Goal: Task Accomplishment & Management: Complete application form

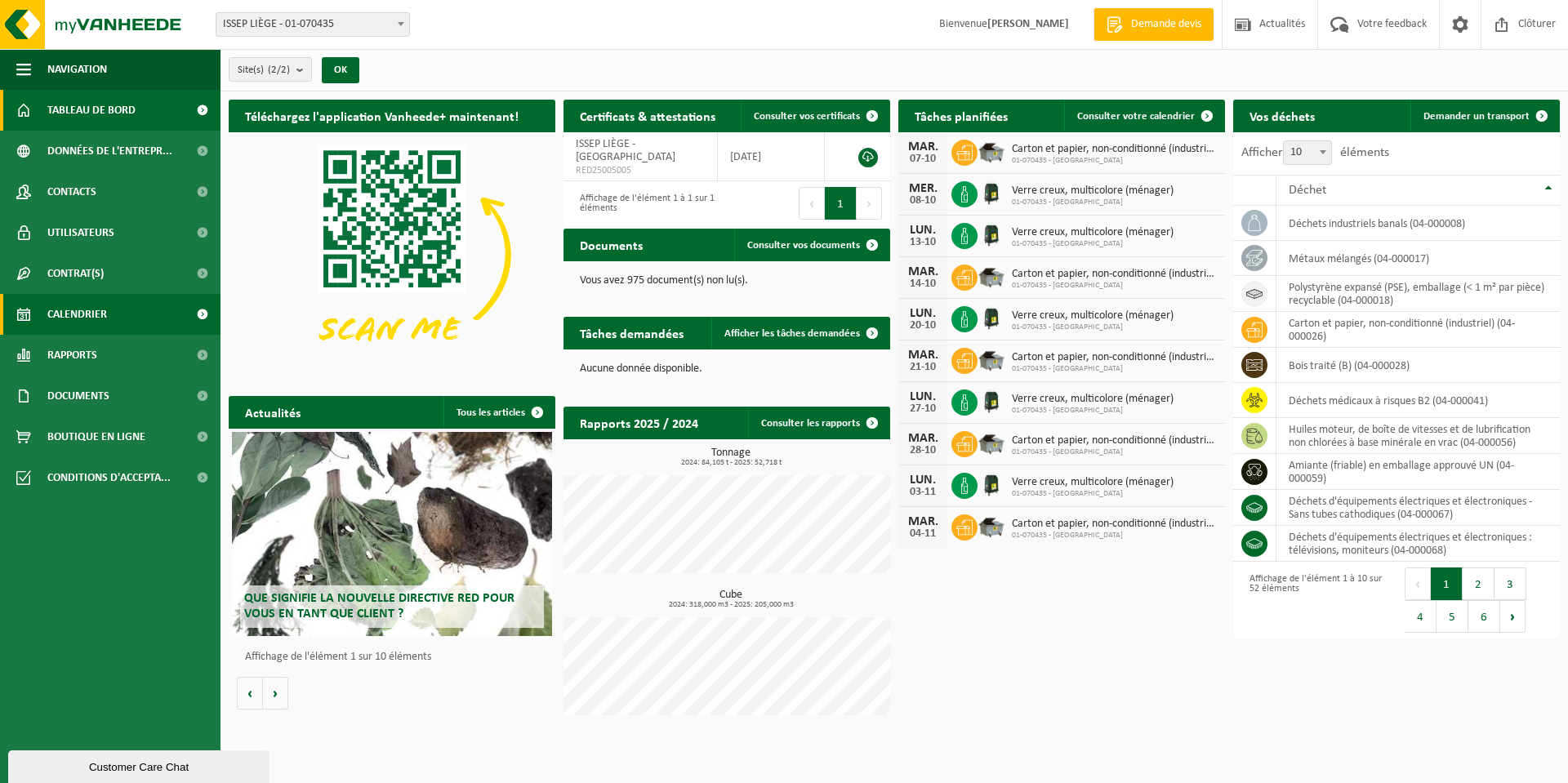
click at [121, 305] on link "Calendrier" at bounding box center [110, 314] width 220 height 41
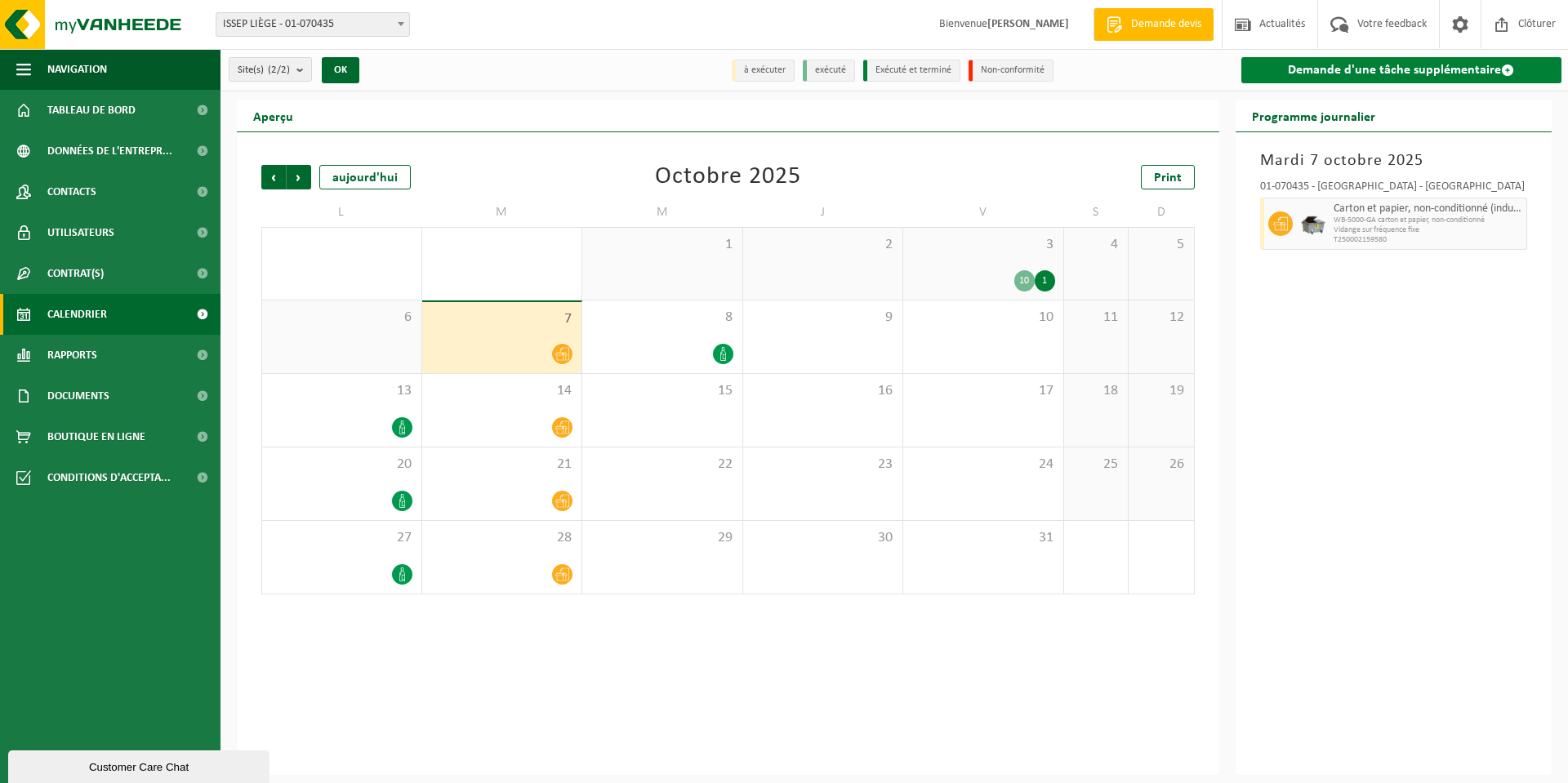
click at [1355, 75] on link "Demande d'une tâche supplémentaire" at bounding box center [1401, 70] width 321 height 27
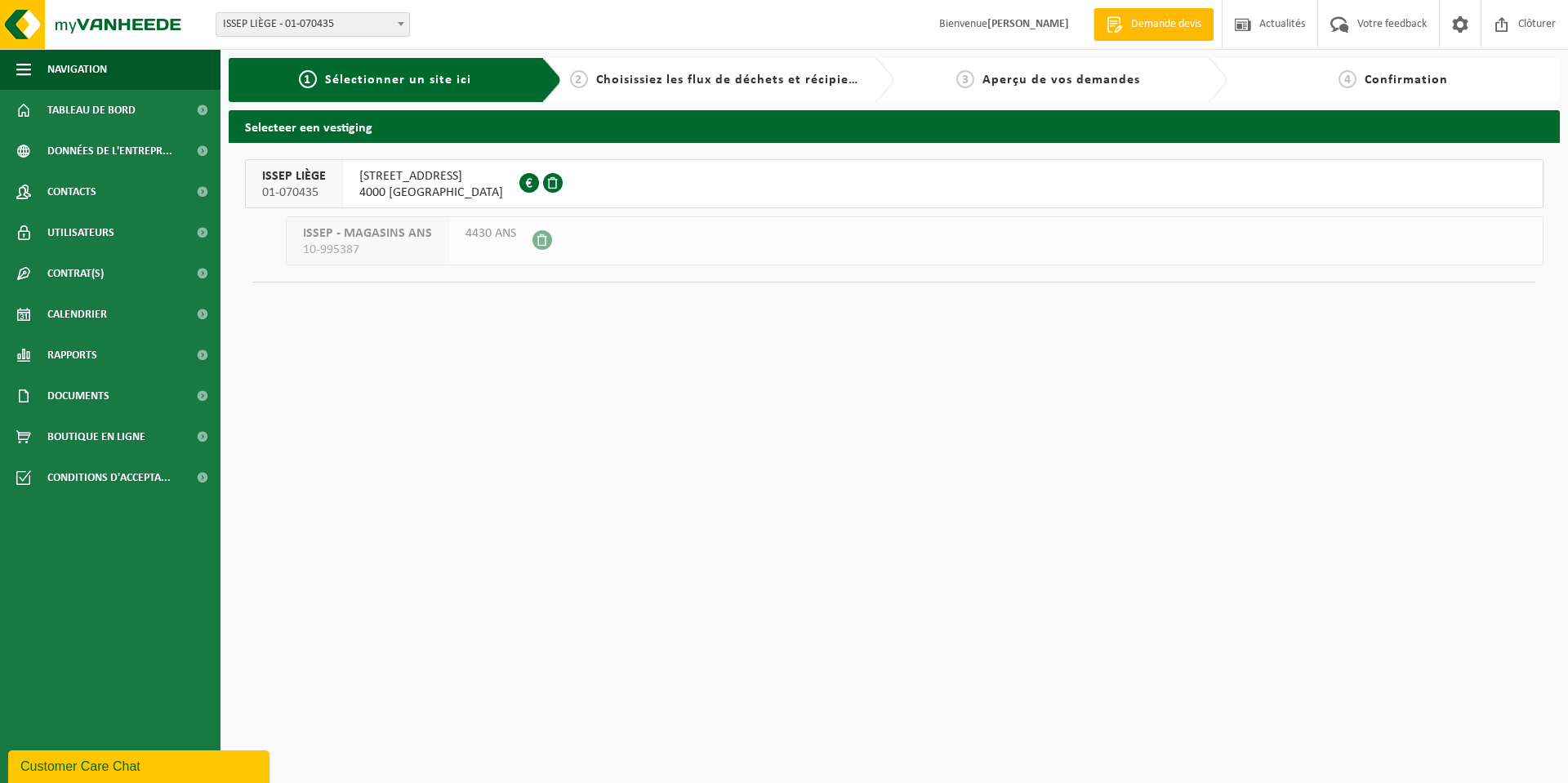
click at [392, 172] on span "RUE DU CHERA 200" at bounding box center [432, 176] width 144 height 17
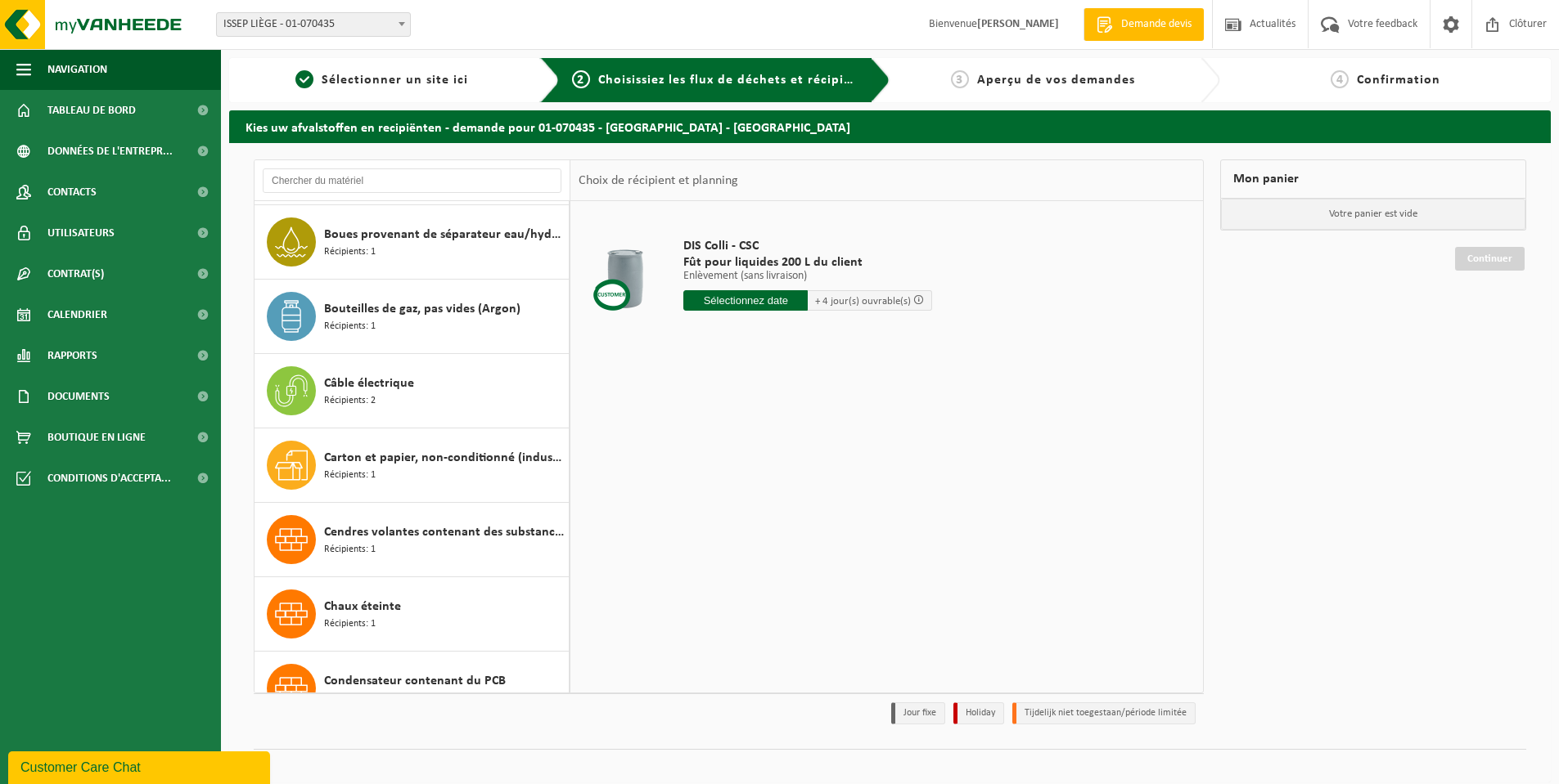
scroll to position [490, 0]
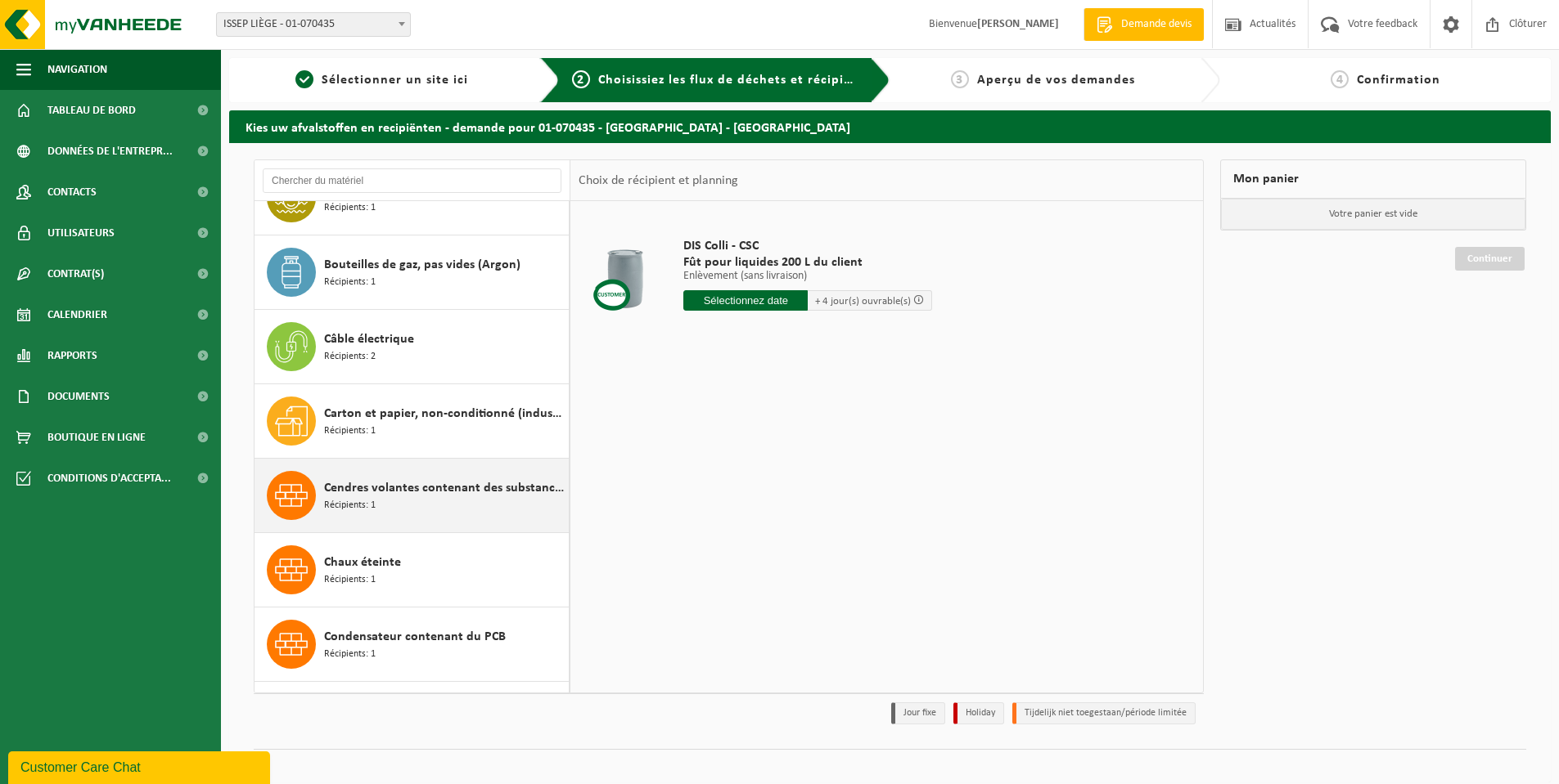
click at [409, 485] on span "Cendres volantes contenant des substances dangereuses" at bounding box center [444, 489] width 241 height 20
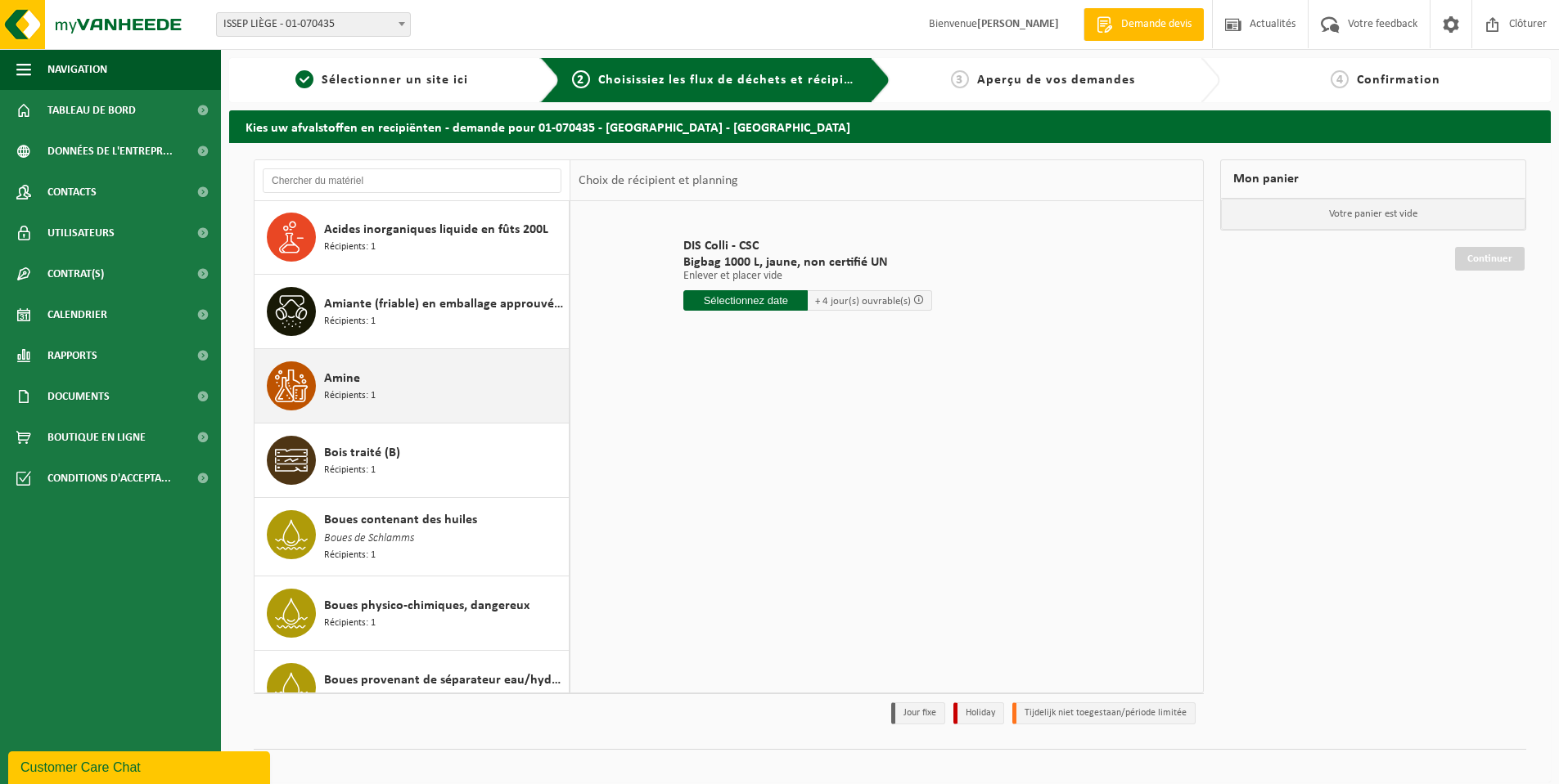
scroll to position [0, 0]
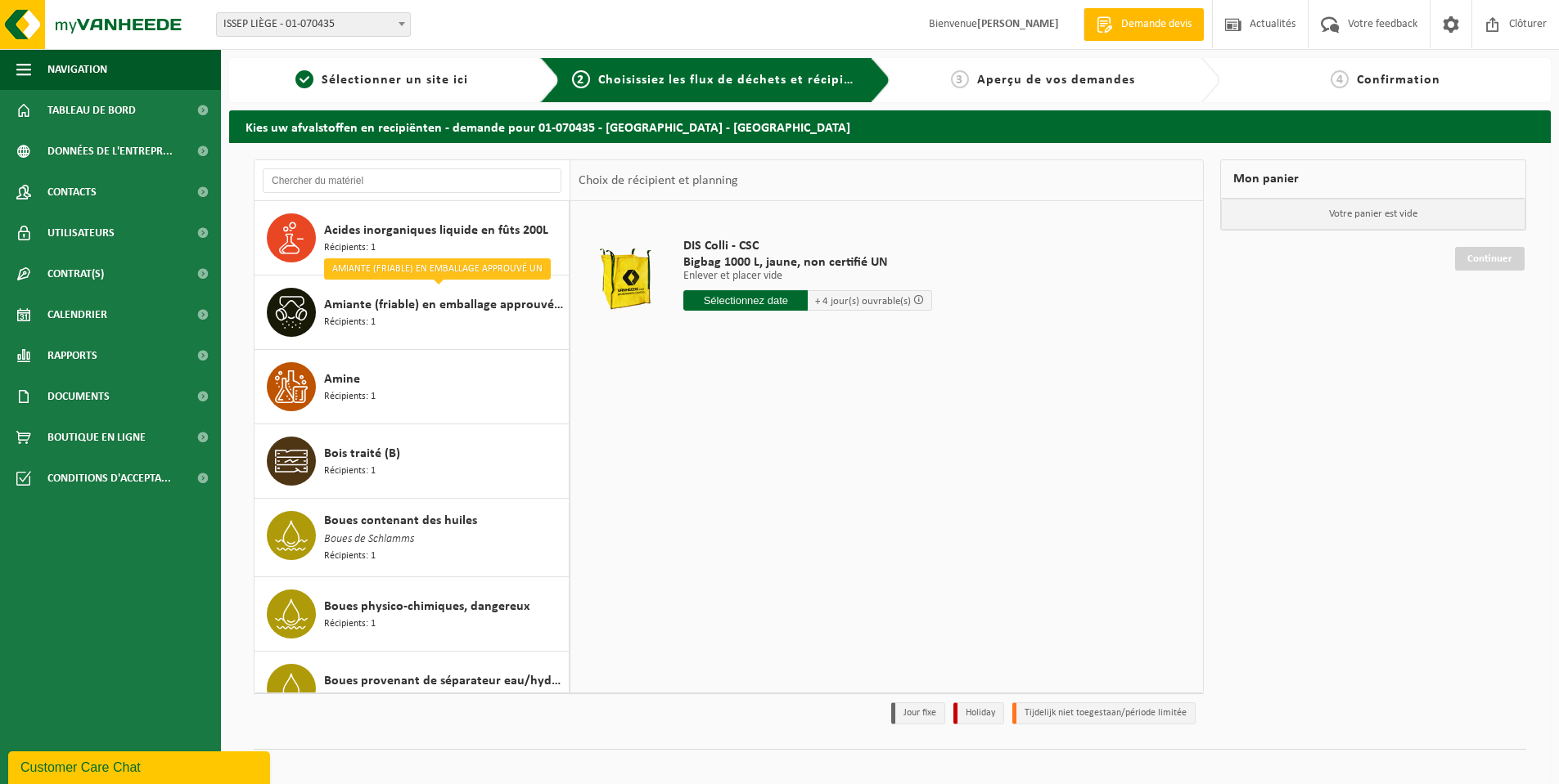
click at [725, 297] on input "text" at bounding box center [745, 300] width 125 height 21
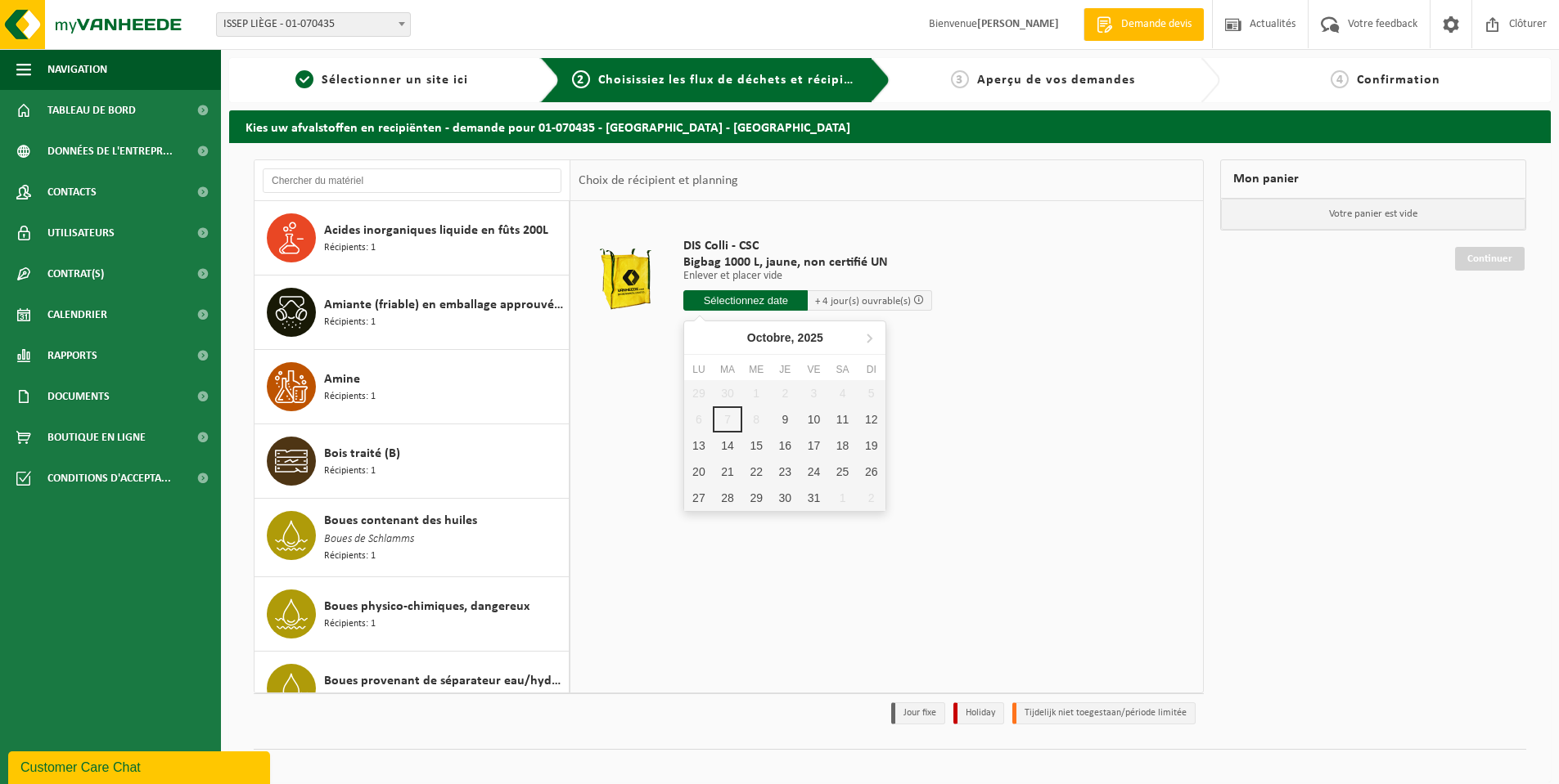
click at [755, 299] on input "text" at bounding box center [745, 300] width 125 height 21
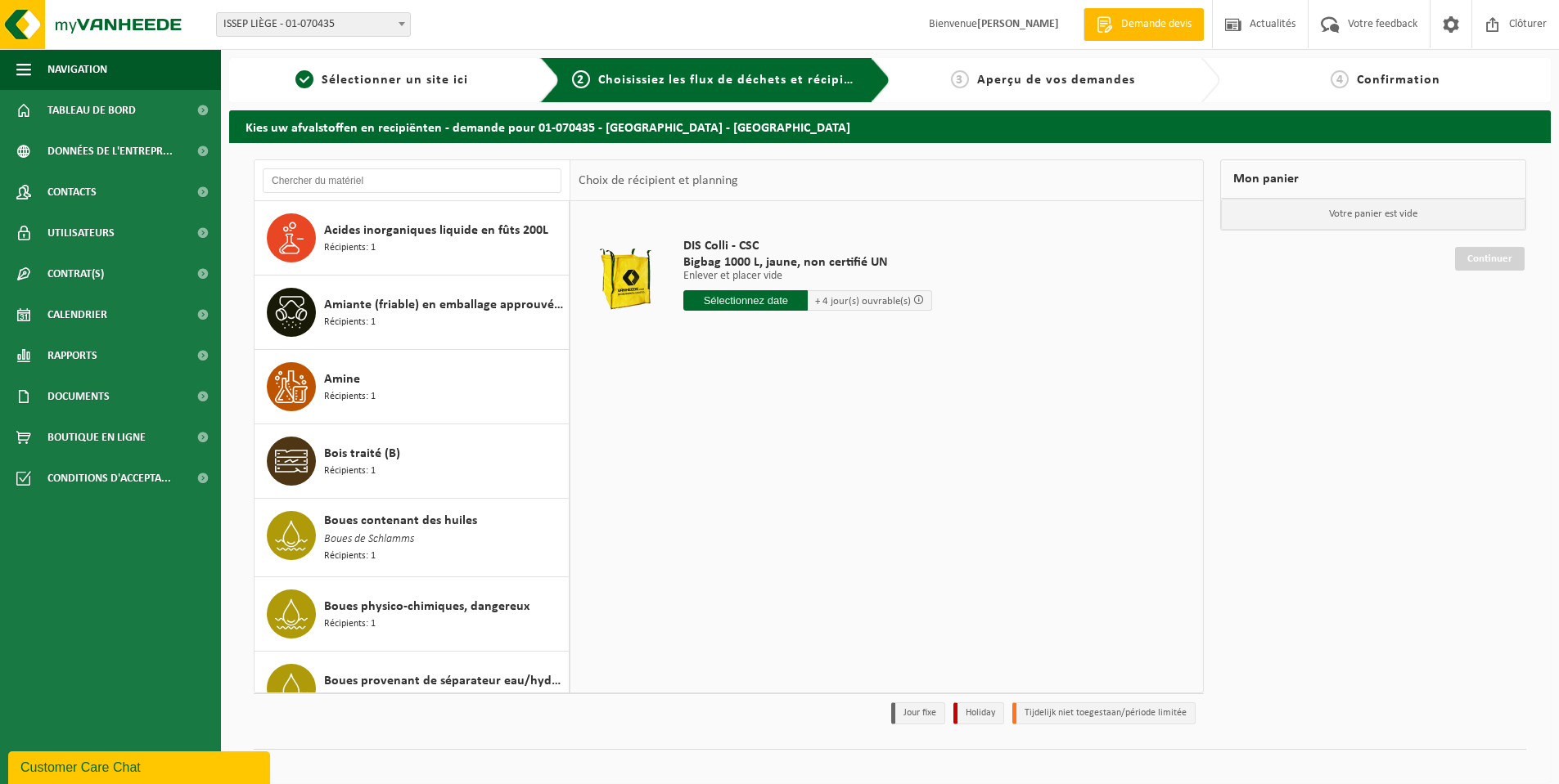
scroll to position [572, 0]
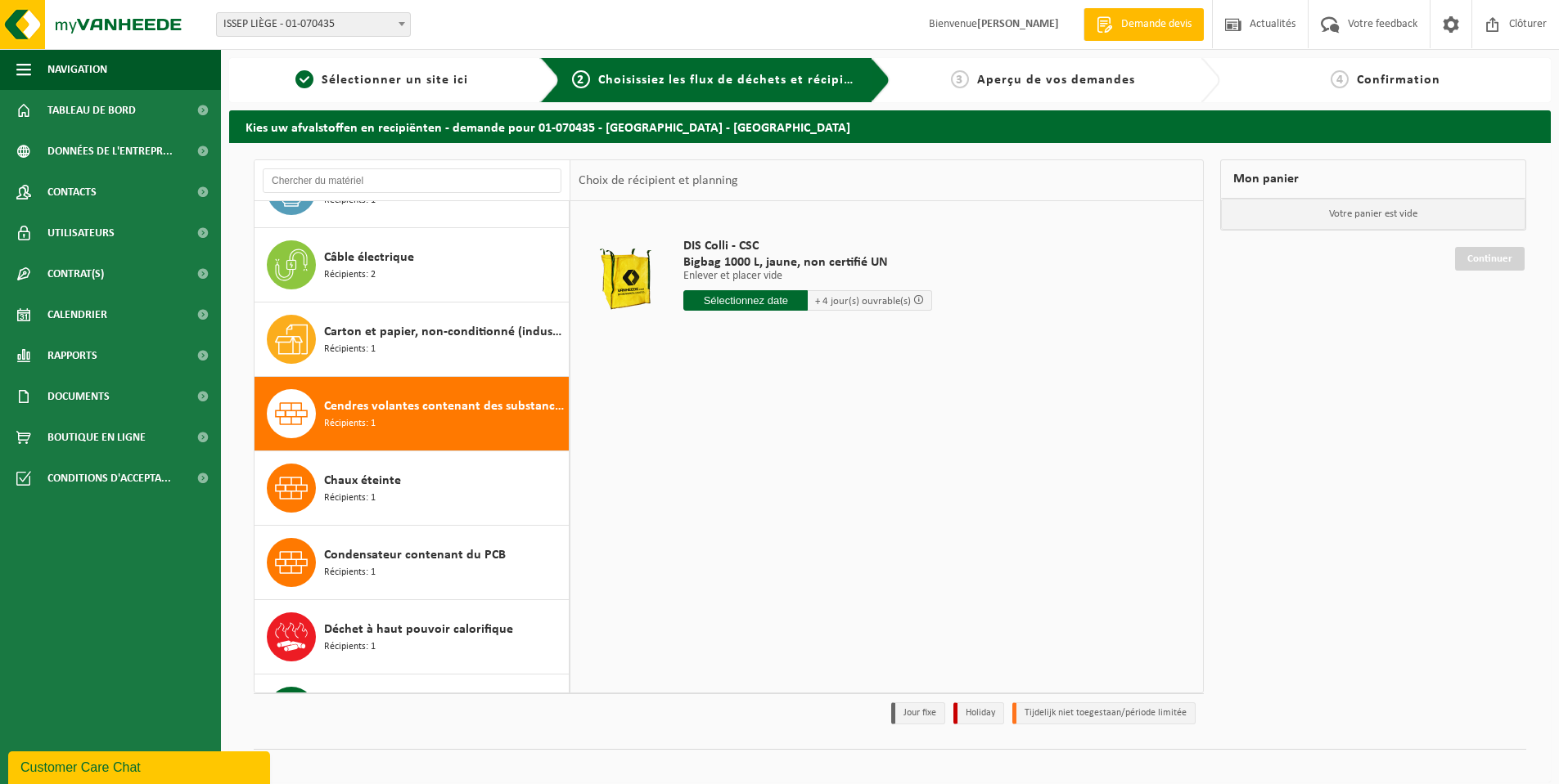
click at [968, 503] on div "DIS Colli - CSC Bigbag 1000 L, jaune, non certifié UN Enlever et placer vide En…" at bounding box center [887, 446] width 633 height 490
click at [772, 301] on input "text" at bounding box center [745, 300] width 125 height 21
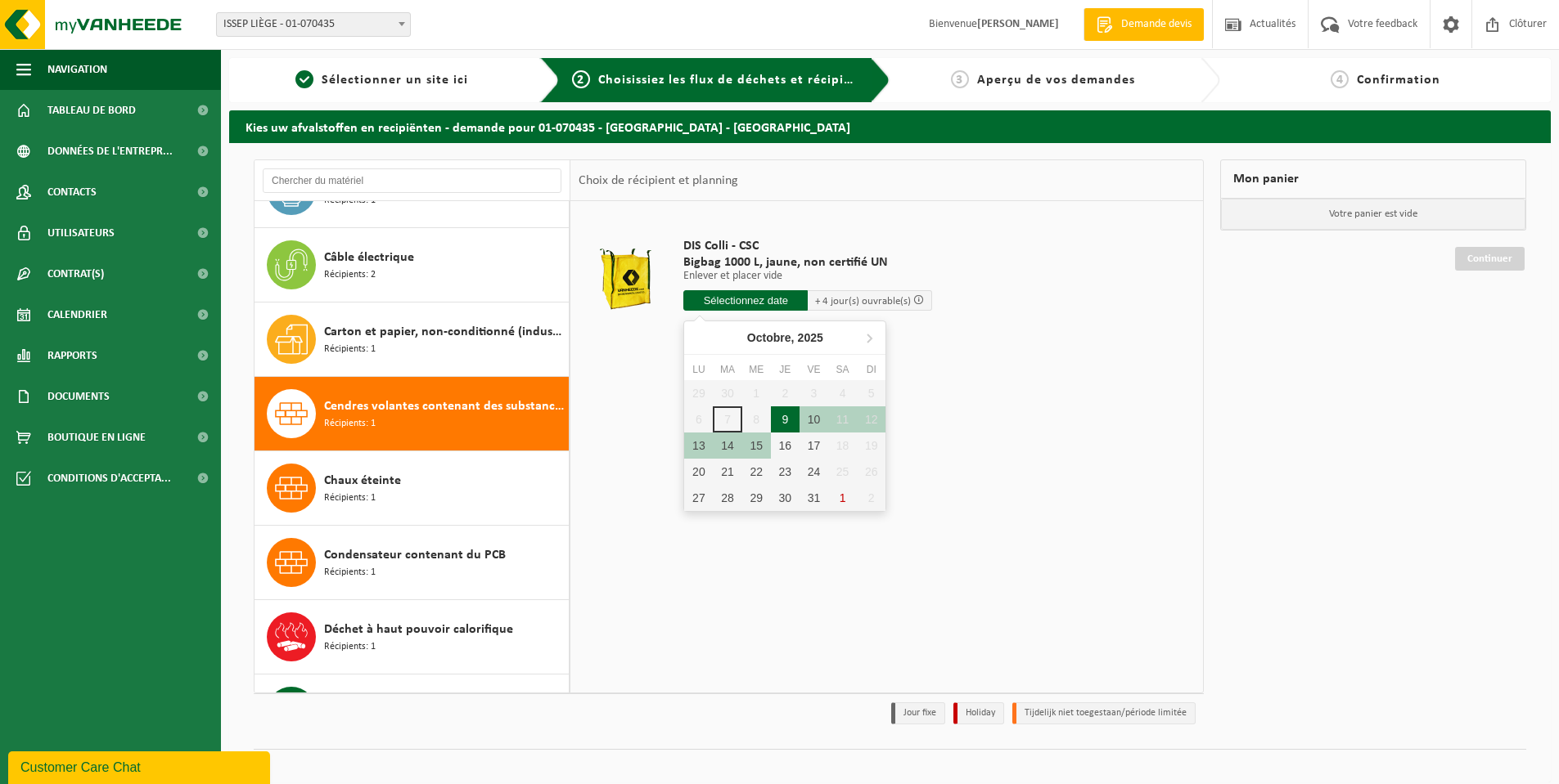
click at [784, 414] on div "9" at bounding box center [785, 420] width 29 height 27
type input "à partir de 2025-10-09"
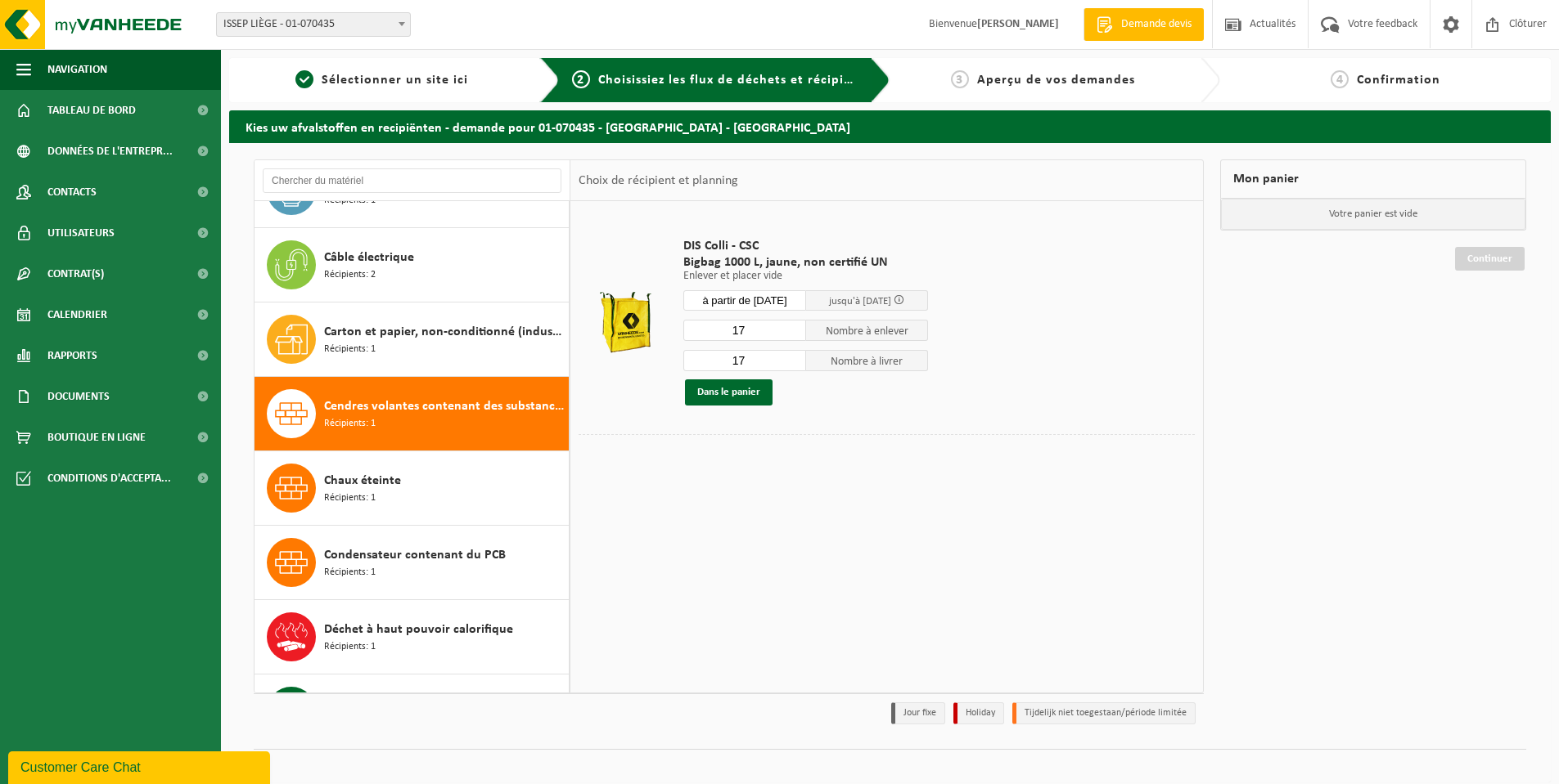
click at [789, 338] on input "17" at bounding box center [745, 330] width 123 height 22
click at [794, 334] on input "16" at bounding box center [745, 330] width 123 height 22
click at [794, 333] on input "15" at bounding box center [745, 330] width 123 height 22
click at [794, 333] on input "14" at bounding box center [745, 330] width 123 height 22
click at [794, 333] on input "13" at bounding box center [745, 330] width 123 height 22
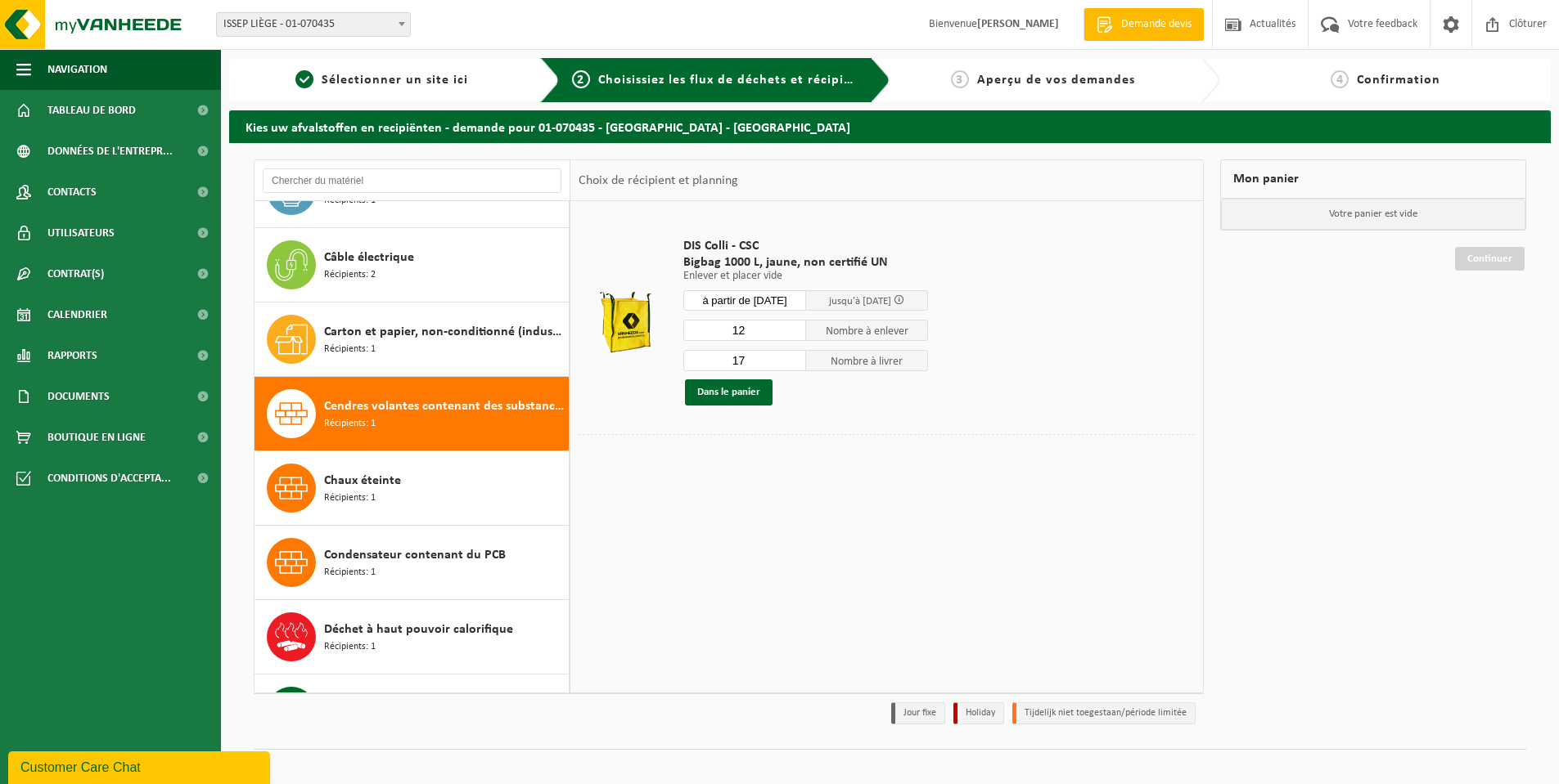
click at [794, 333] on input "12" at bounding box center [745, 330] width 123 height 22
click at [794, 333] on input "11" at bounding box center [745, 330] width 123 height 22
click at [794, 333] on input "10" at bounding box center [745, 330] width 123 height 22
click at [794, 333] on input "9" at bounding box center [745, 330] width 123 height 22
click at [794, 333] on input "8" at bounding box center [745, 330] width 123 height 22
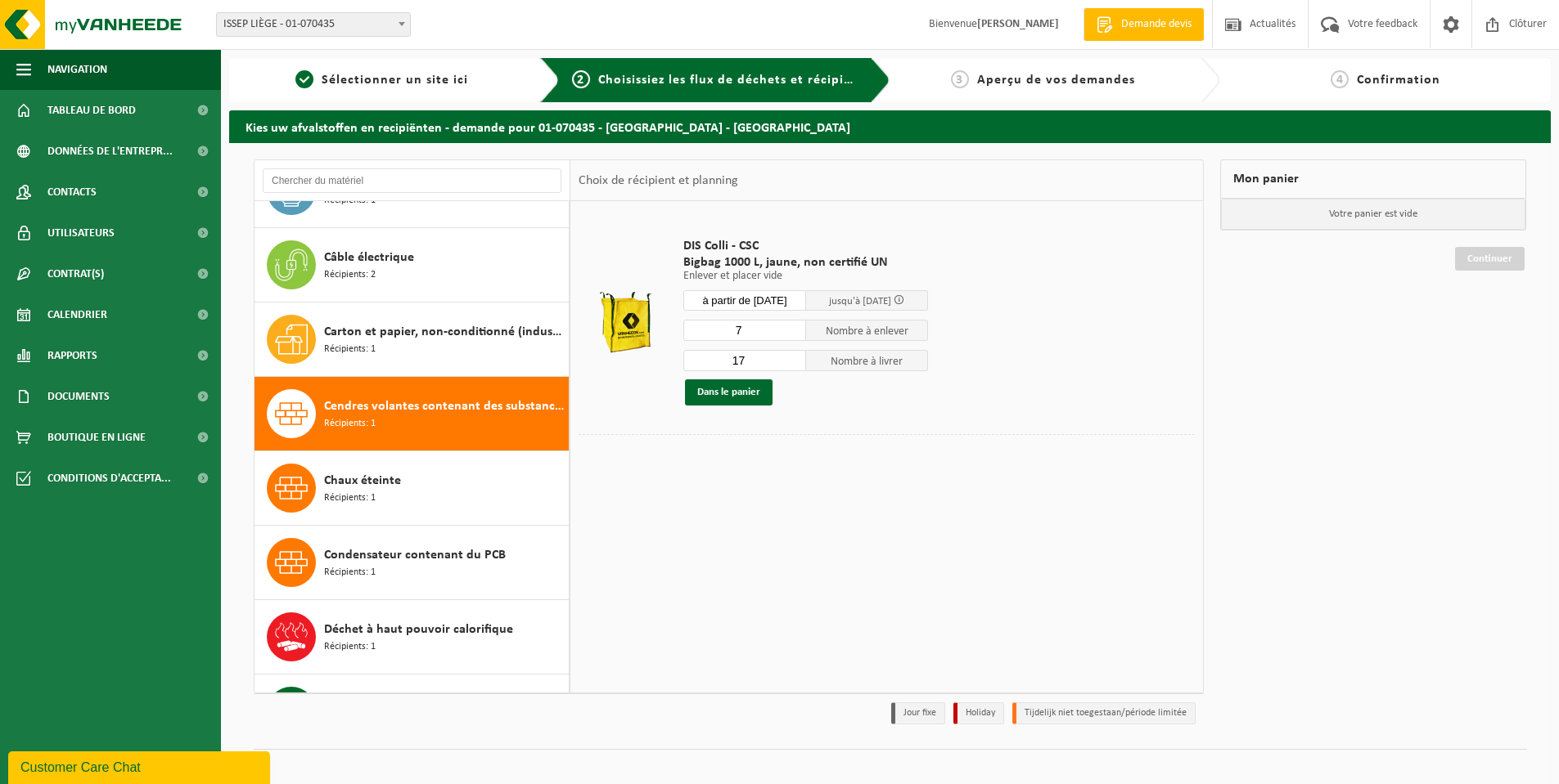
click at [794, 333] on input "7" at bounding box center [745, 330] width 123 height 22
click at [794, 333] on input "6" at bounding box center [745, 330] width 123 height 22
click at [794, 333] on input "5" at bounding box center [745, 330] width 123 height 22
click at [794, 333] on input "4" at bounding box center [745, 330] width 123 height 22
type input "3"
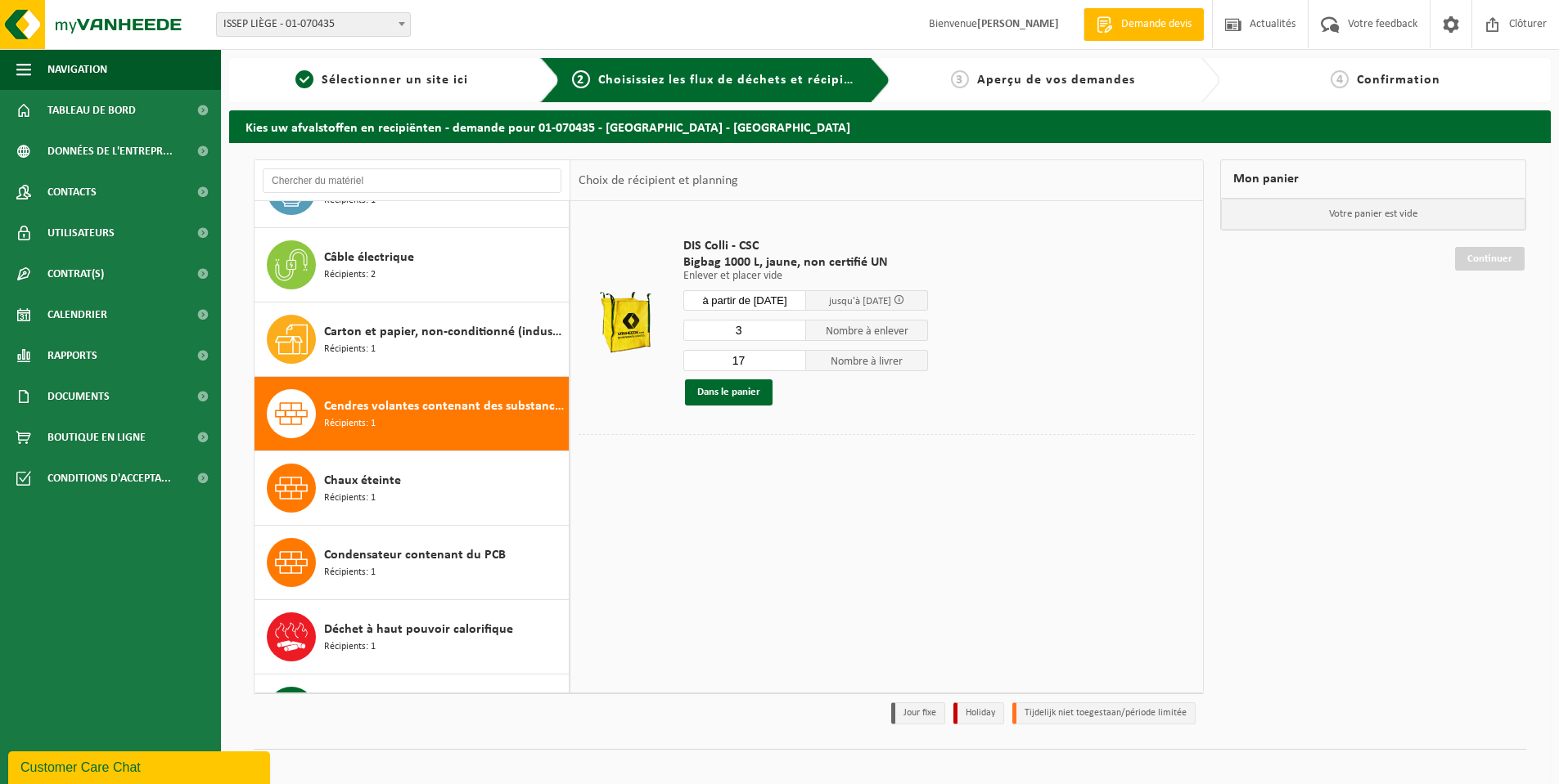
click at [794, 333] on input "3" at bounding box center [745, 330] width 123 height 22
drag, startPoint x: 702, startPoint y: 368, endPoint x: 693, endPoint y: 369, distance: 9.1
click at [698, 369] on input "17" at bounding box center [745, 361] width 123 height 22
type input "0"
click at [730, 392] on button "Dans le panier" at bounding box center [728, 392] width 87 height 27
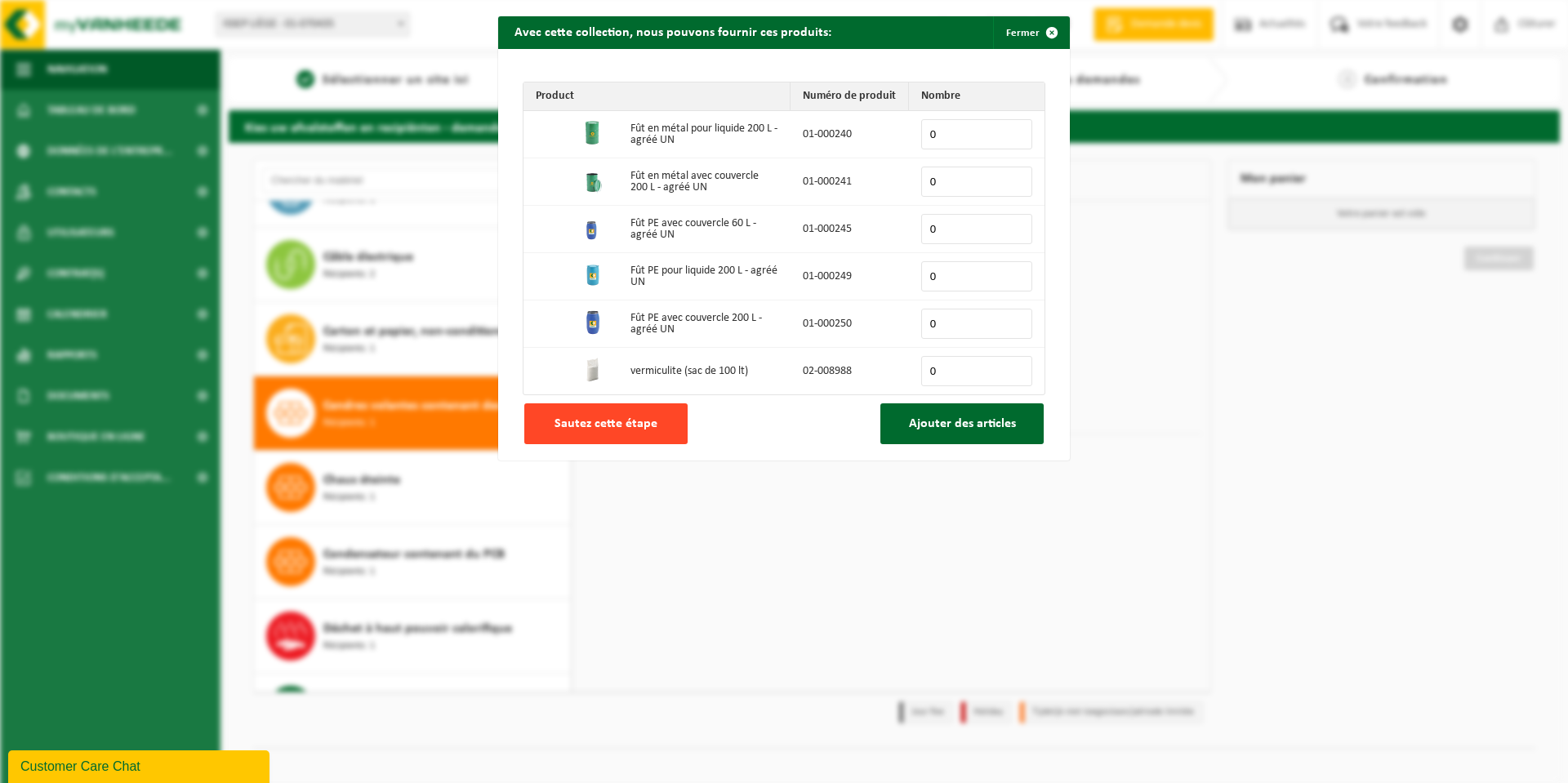
click at [634, 429] on span "Sautez cette étape" at bounding box center [605, 424] width 103 height 13
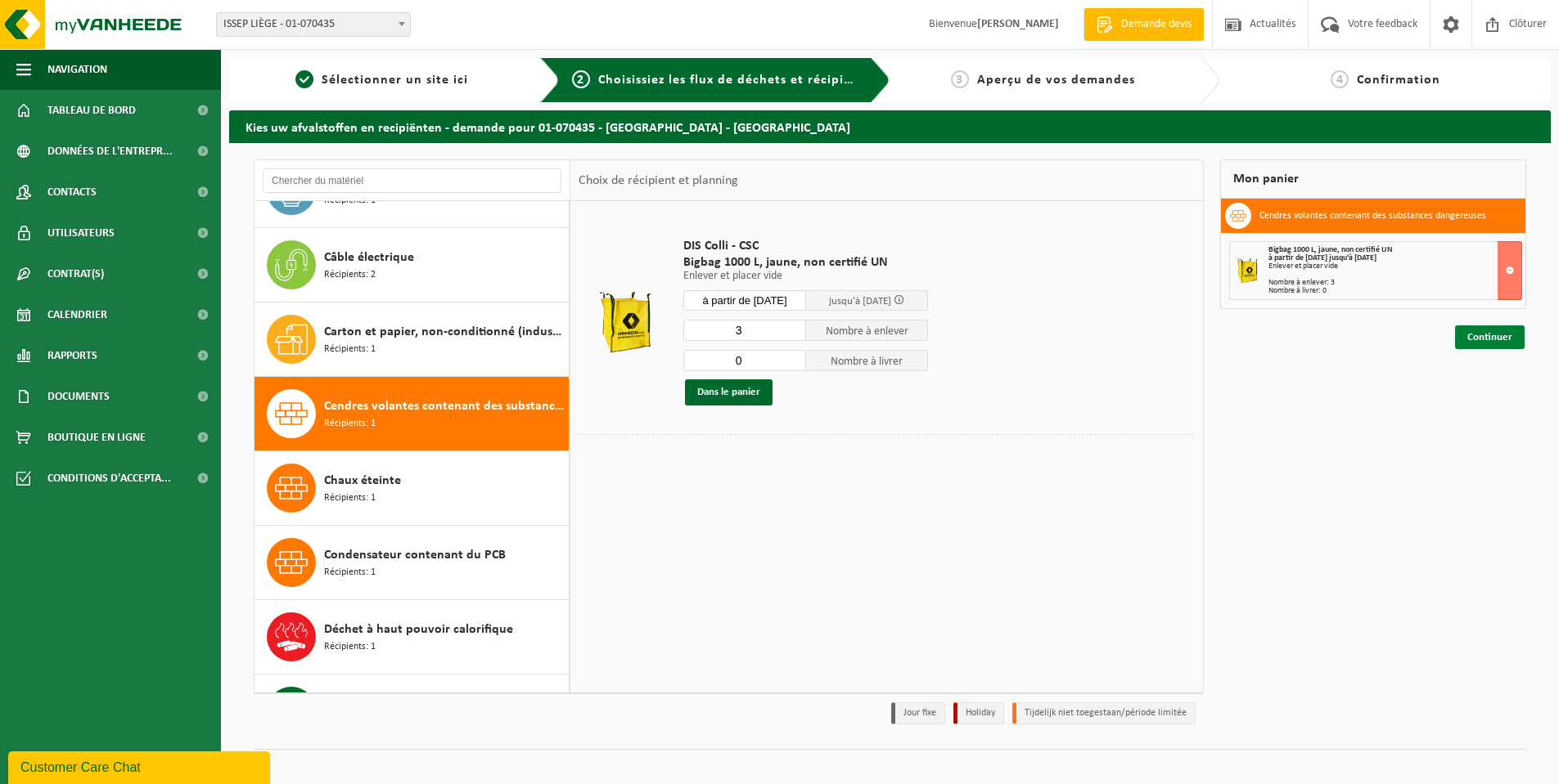
click at [1486, 333] on link "Continuer" at bounding box center [1490, 337] width 70 height 24
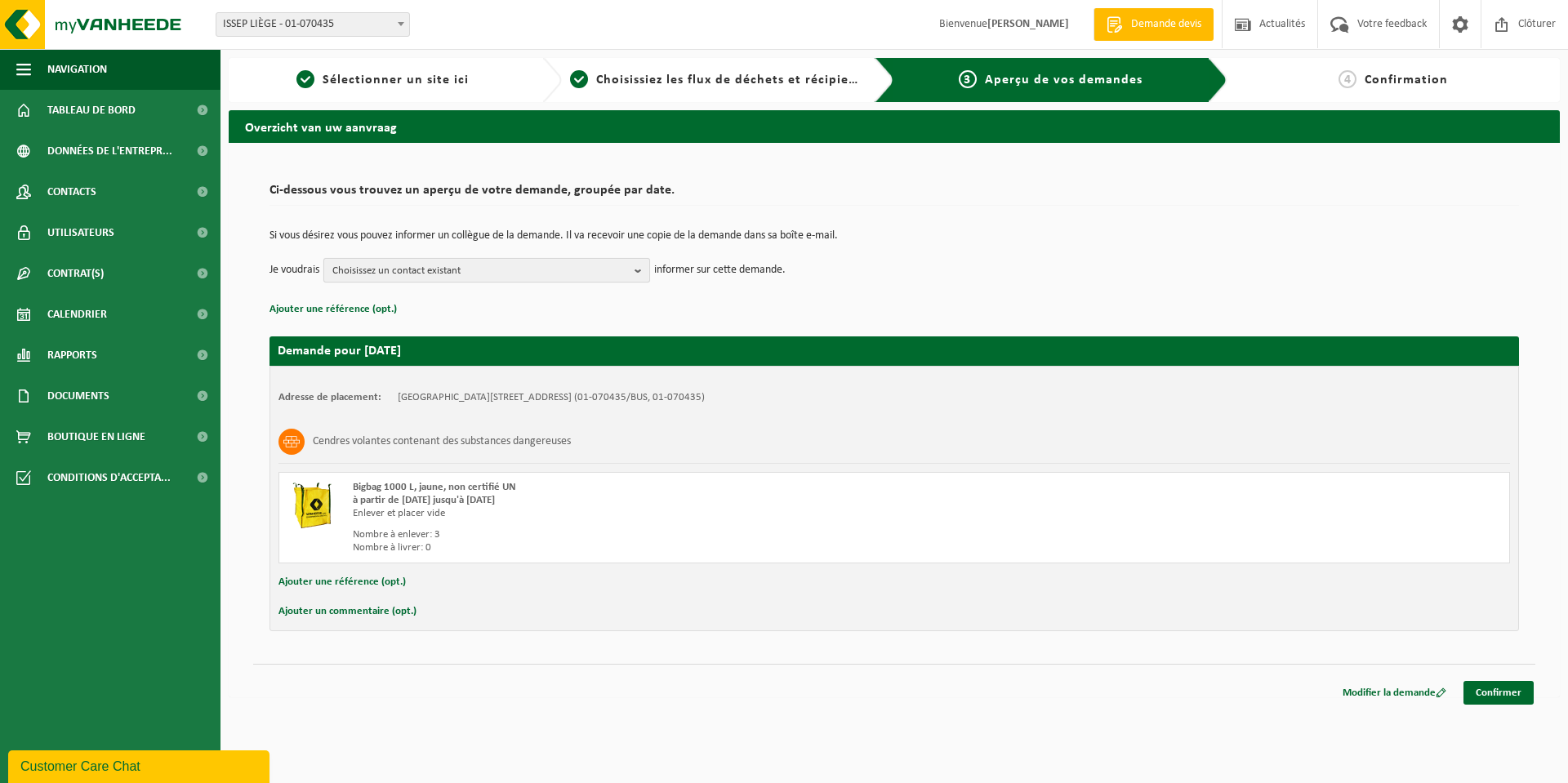
click at [547, 266] on span "Choisissez un contact existant" at bounding box center [480, 272] width 296 height 25
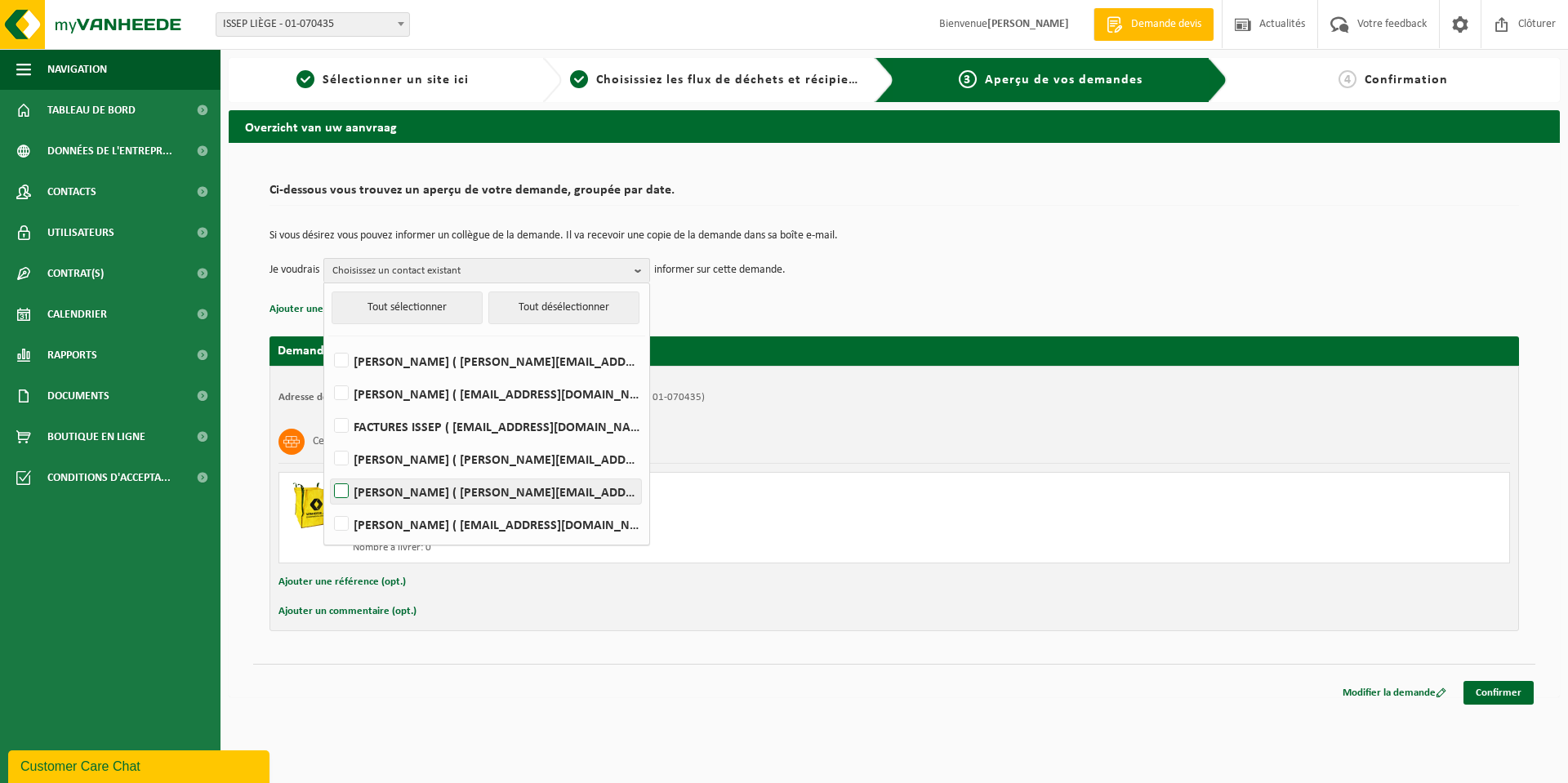
click at [343, 489] on label "[PERSON_NAME] ( [PERSON_NAME][EMAIL_ADDRESS][DOMAIN_NAME] )" at bounding box center [485, 492] width 311 height 25
click at [328, 471] on input "[PERSON_NAME] ( [PERSON_NAME][EMAIL_ADDRESS][DOMAIN_NAME] )" at bounding box center [327, 471] width 1 height 1
checkbox input "true"
click at [949, 279] on td "Je voudrais [PERSON_NAME] Tout sélectionner Tout désélectionner [PERSON_NAME] (…" at bounding box center [894, 271] width 1249 height 25
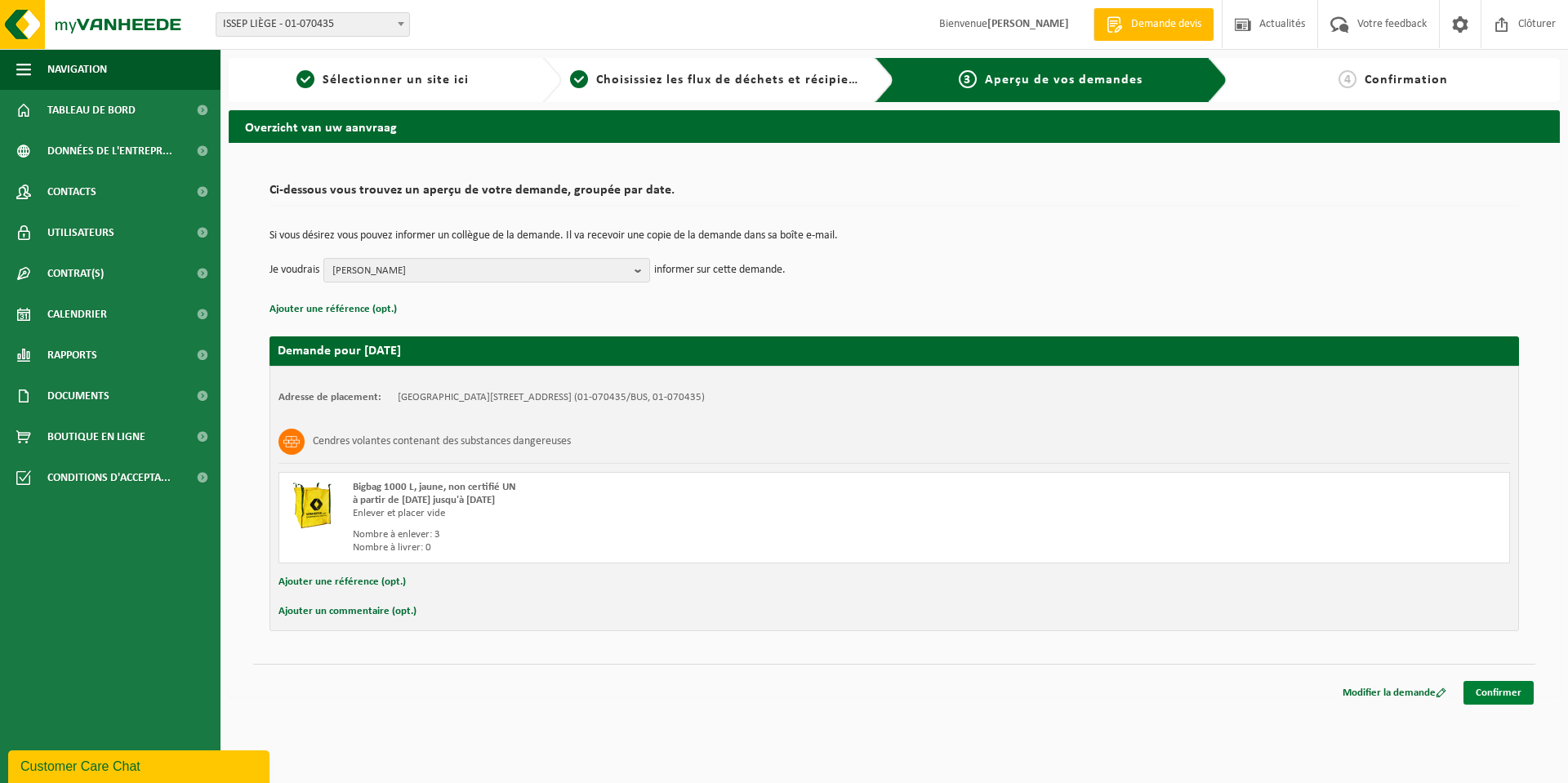
click at [1506, 694] on link "Confirmer" at bounding box center [1498, 693] width 70 height 24
